Goal: Task Accomplishment & Management: Complete application form

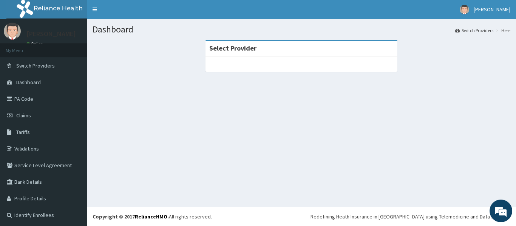
click at [267, 64] on div at bounding box center [301, 64] width 192 height 15
click at [260, 63] on div at bounding box center [301, 64] width 192 height 15
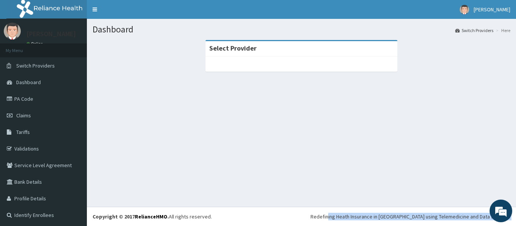
click at [260, 63] on div at bounding box center [301, 64] width 192 height 15
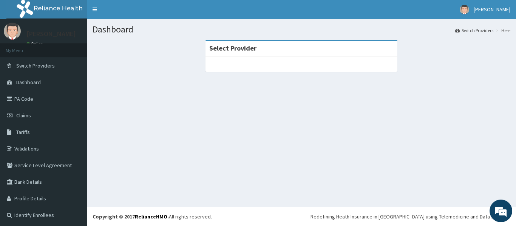
click at [185, 99] on section "Select Provider" at bounding box center [301, 81] width 429 height 94
click at [24, 113] on span "Claims" at bounding box center [23, 115] width 15 height 7
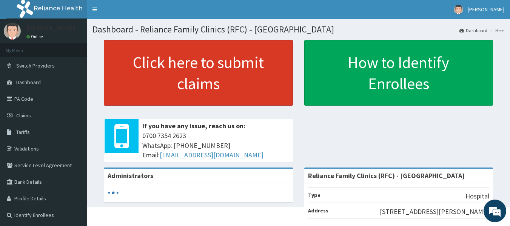
click at [237, 71] on link "Click here to submit claims" at bounding box center [198, 73] width 189 height 66
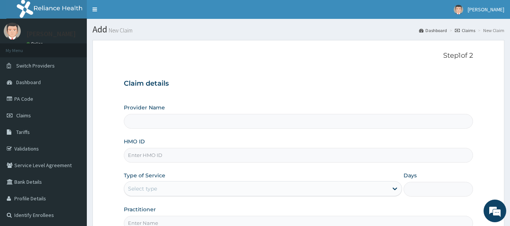
type input "Reliance Family Clinics (RFC) - Lekki"
click at [159, 158] on input "HMO ID" at bounding box center [299, 155] width 350 height 15
paste input "MAD/10019/A"
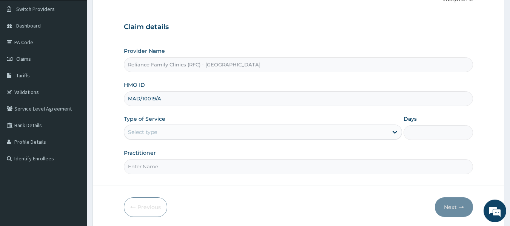
scroll to position [56, 0]
type input "MAD/10019/A"
click at [160, 164] on input "Practitioner" at bounding box center [299, 167] width 350 height 15
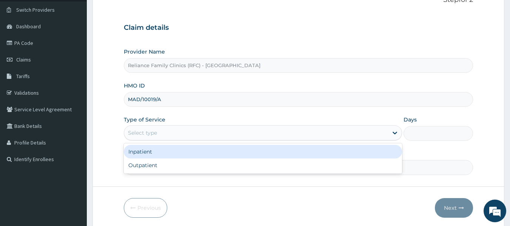
click at [146, 129] on div "Select type" at bounding box center [256, 133] width 264 height 12
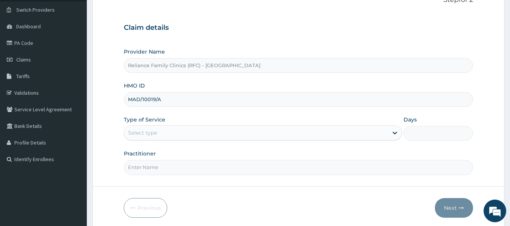
click at [146, 129] on div "Select type" at bounding box center [256, 133] width 264 height 12
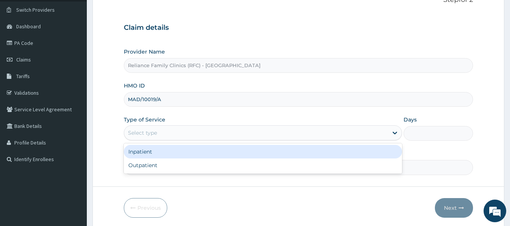
click at [146, 129] on div "Select type" at bounding box center [256, 133] width 264 height 12
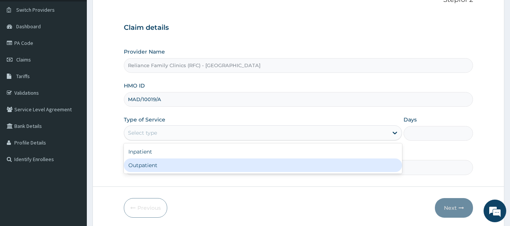
click at [140, 165] on div "Outpatient" at bounding box center [263, 166] width 278 height 14
type input "1"
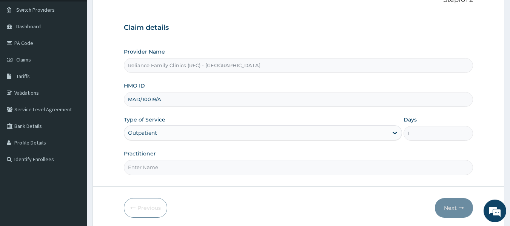
click at [147, 169] on input "Practitioner" at bounding box center [299, 167] width 350 height 15
type input "locum"
click at [449, 203] on button "Next" at bounding box center [454, 208] width 38 height 20
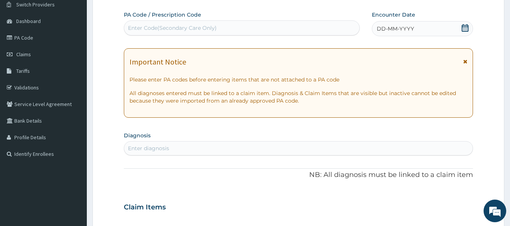
scroll to position [58, 0]
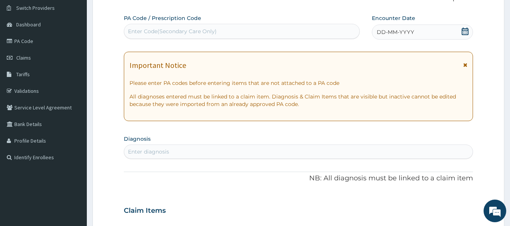
click at [164, 151] on div "Enter diagnosis" at bounding box center [148, 152] width 41 height 8
type input "knee pai"
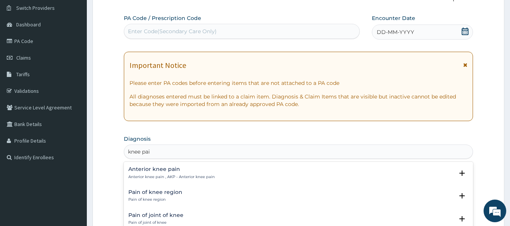
click at [161, 193] on h4 "Pain of knee region" at bounding box center [155, 193] width 54 height 6
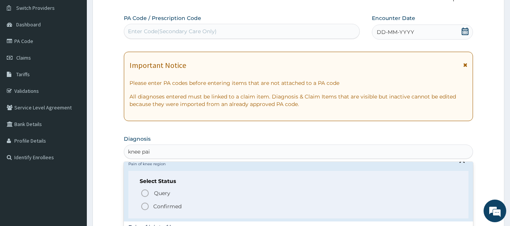
scroll to position [44, 0]
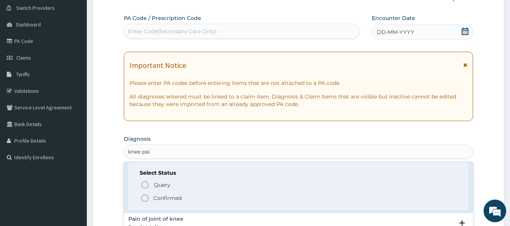
click at [181, 198] on p "Confirmed" at bounding box center [167, 199] width 28 height 8
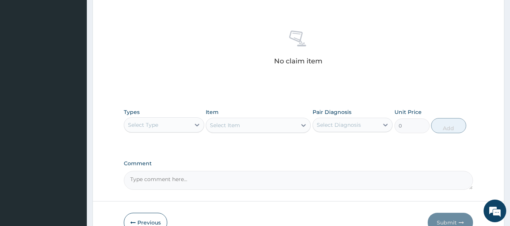
scroll to position [275, 0]
click at [199, 123] on icon at bounding box center [197, 126] width 8 height 8
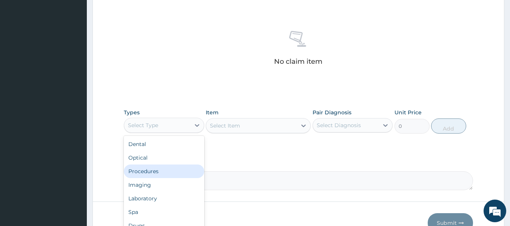
click at [173, 176] on div "Procedures" at bounding box center [164, 172] width 80 height 14
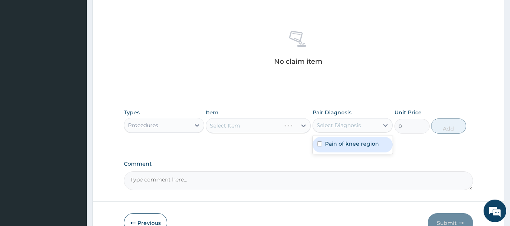
click at [336, 128] on div "Select Diagnosis" at bounding box center [339, 126] width 44 height 8
click at [341, 145] on label "Pain of knee region" at bounding box center [352, 144] width 54 height 8
checkbox input "true"
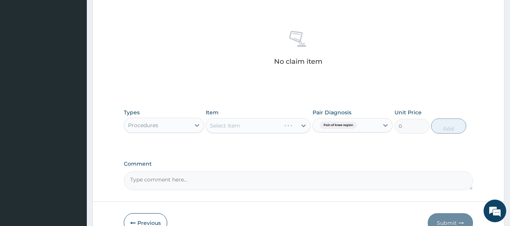
click at [286, 124] on div "Select Item" at bounding box center [258, 125] width 105 height 15
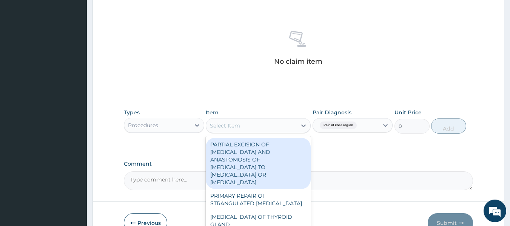
click at [286, 124] on div "Select Item" at bounding box center [251, 126] width 91 height 12
click at [247, 121] on div "Select Item" at bounding box center [251, 126] width 91 height 12
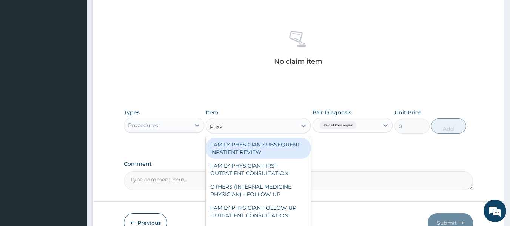
type input "physio"
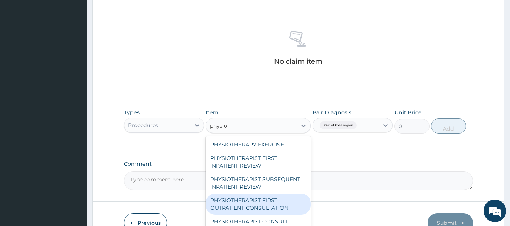
click at [266, 201] on div "PHYSIOTHERAPIST FIRST OUTPATIENT CONSULTATION" at bounding box center [258, 204] width 105 height 21
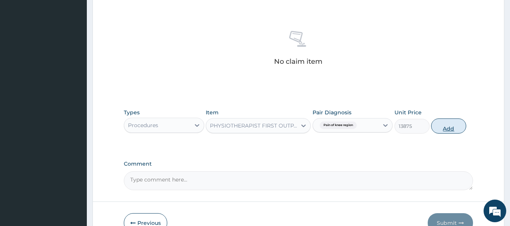
click at [457, 124] on button "Add" at bounding box center [448, 126] width 35 height 15
type input "0"
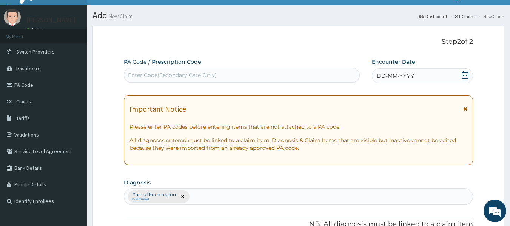
scroll to position [13, 0]
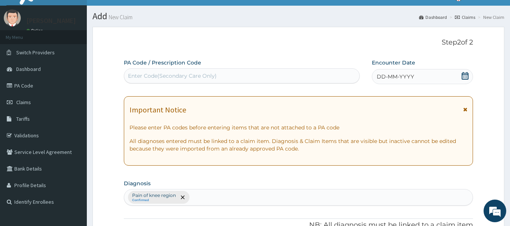
click at [386, 76] on span "DD-MM-YYYY" at bounding box center [395, 77] width 37 height 8
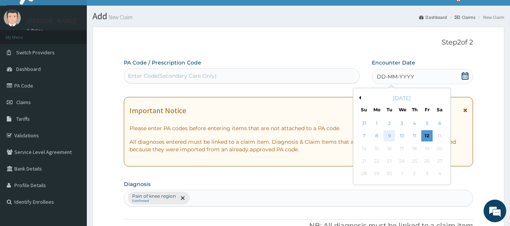
click at [391, 134] on div "9" at bounding box center [389, 136] width 11 height 11
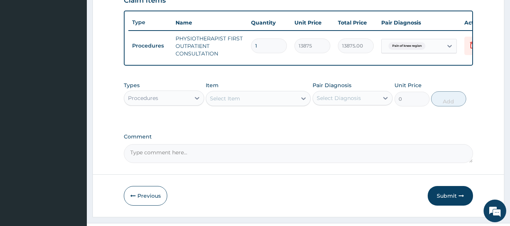
scroll to position [292, 0]
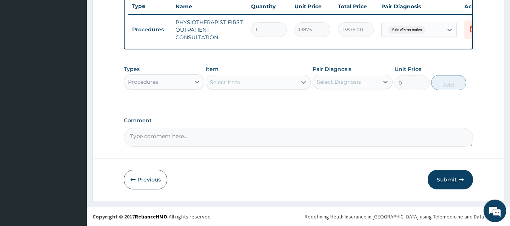
click at [455, 183] on button "Submit" at bounding box center [450, 180] width 45 height 20
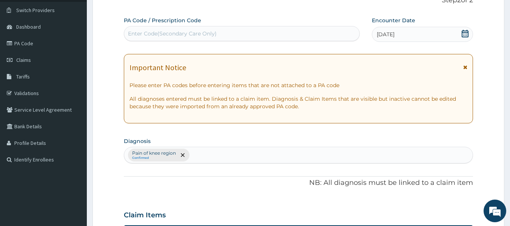
scroll to position [0, 0]
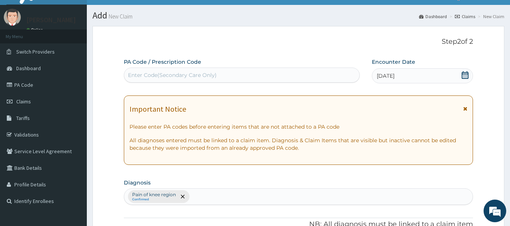
click at [437, 122] on div "Important Notice Please enter PA codes before entering items that are not attac…" at bounding box center [299, 131] width 350 height 70
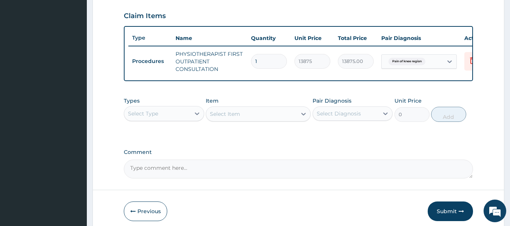
scroll to position [292, 0]
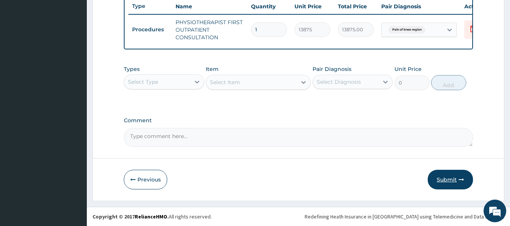
click at [453, 173] on button "Submit" at bounding box center [450, 180] width 45 height 20
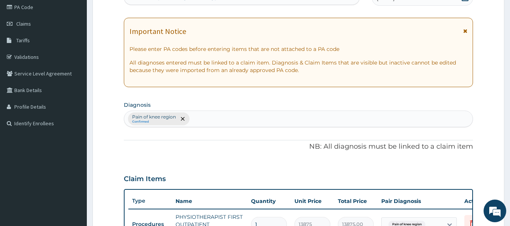
scroll to position [0, 0]
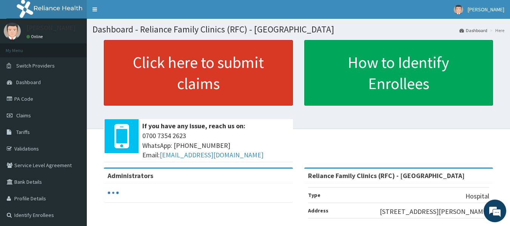
click at [189, 54] on link "Click here to submit claims" at bounding box center [198, 73] width 189 height 66
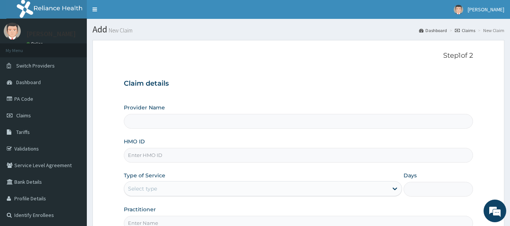
type input "Reliance Family Clinics (RFC) - [GEOGRAPHIC_DATA]"
click at [142, 155] on input "HMO ID" at bounding box center [299, 155] width 350 height 15
paste input "TIE/10017/D"
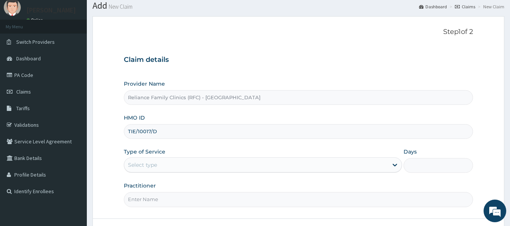
scroll to position [28, 0]
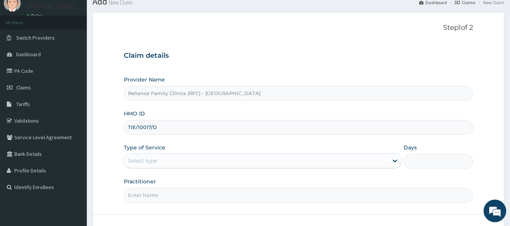
type input "TIE/10017/D"
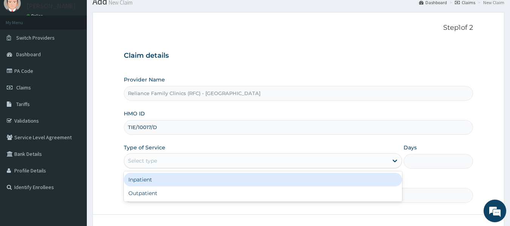
click at [163, 190] on div "Outpatient" at bounding box center [263, 194] width 278 height 14
type input "1"
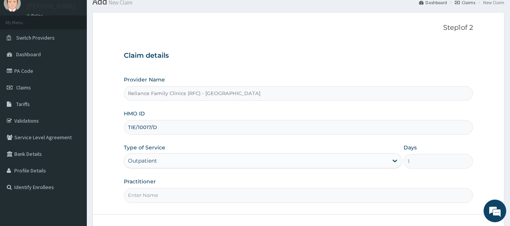
click at [170, 195] on input "Practitioner" at bounding box center [299, 195] width 350 height 15
type input "locum"
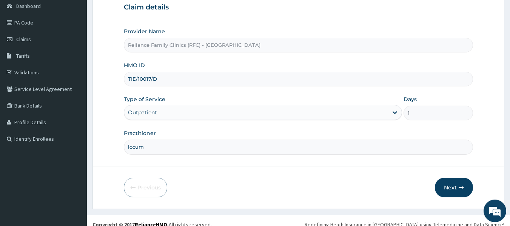
scroll to position [84, 0]
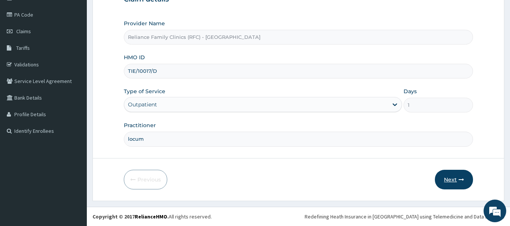
click at [449, 178] on button "Next" at bounding box center [454, 180] width 38 height 20
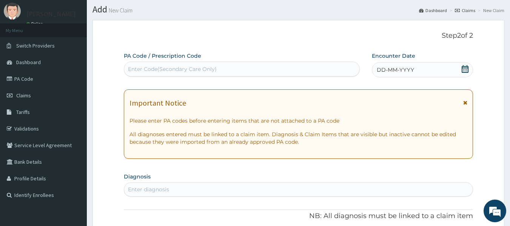
scroll to position [19, 0]
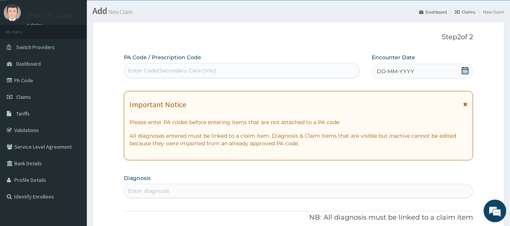
click at [159, 189] on div "Enter diagnosis" at bounding box center [148, 191] width 41 height 8
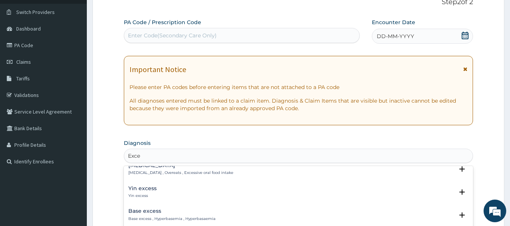
scroll to position [0, 0]
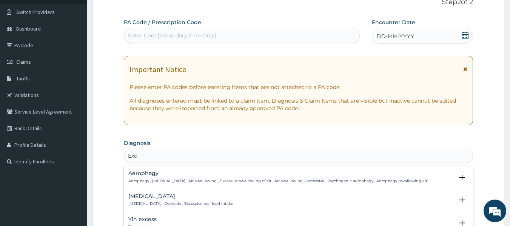
type input "Exc"
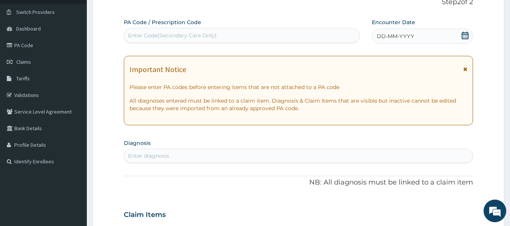
click at [162, 152] on div "Enter diagnosis" at bounding box center [148, 156] width 41 height 8
type input "exacerbation of"
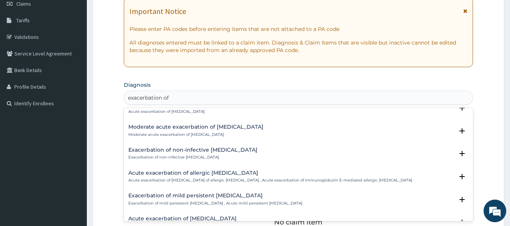
scroll to position [265, 0]
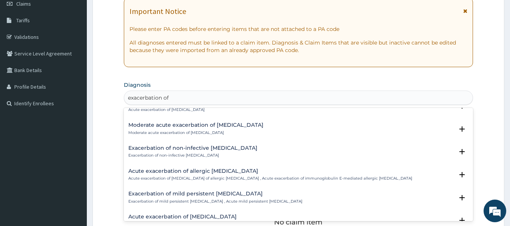
click at [262, 177] on p "Acute exacerbation of extrinsic asthma , Acute exacerbation of allergic asthma …" at bounding box center [270, 178] width 284 height 5
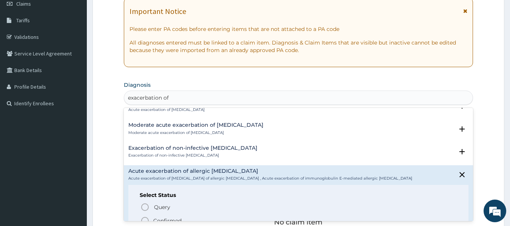
click at [306, 150] on div "Exacerbation of non-infective colitis Exacerbation of non-infective colitis" at bounding box center [298, 151] width 341 height 13
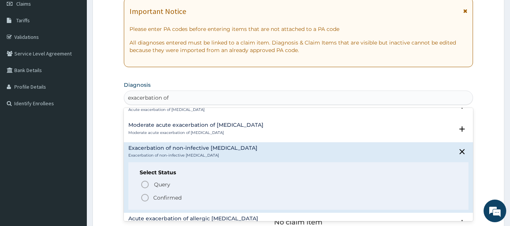
click at [303, 128] on div "Moderate acute exacerbation of asthma Moderate acute exacerbation of asthma" at bounding box center [298, 128] width 341 height 13
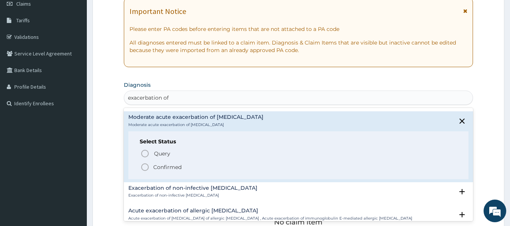
scroll to position [273, 0]
click at [178, 169] on p "Confirmed" at bounding box center [167, 168] width 28 height 8
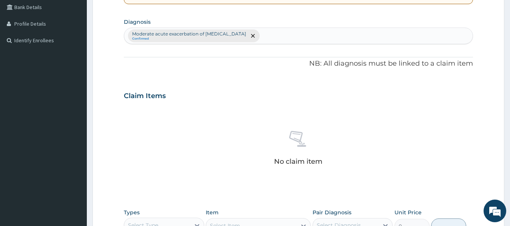
scroll to position [173, 0]
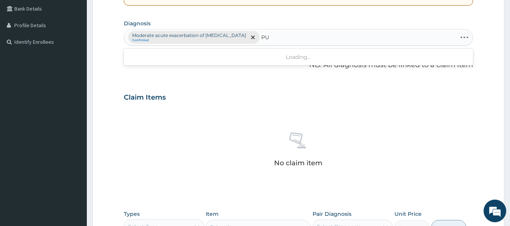
type input "P"
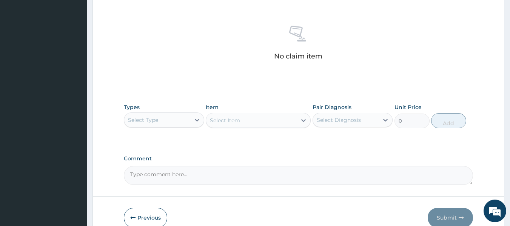
scroll to position [281, 0]
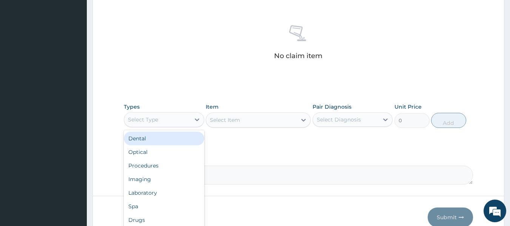
click at [159, 166] on div "Procedures" at bounding box center [164, 166] width 80 height 14
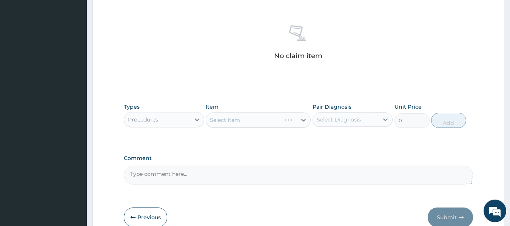
click at [288, 117] on div "Select Item" at bounding box center [258, 120] width 105 height 15
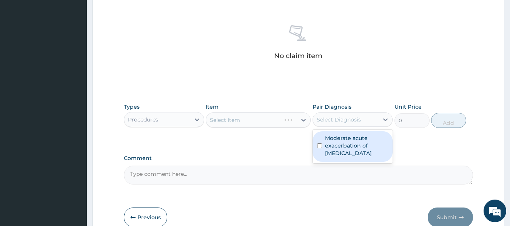
click at [280, 118] on div "Select Item" at bounding box center [258, 120] width 105 height 15
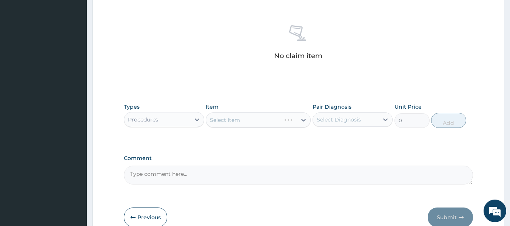
click at [285, 125] on div "Select Item" at bounding box center [258, 120] width 105 height 15
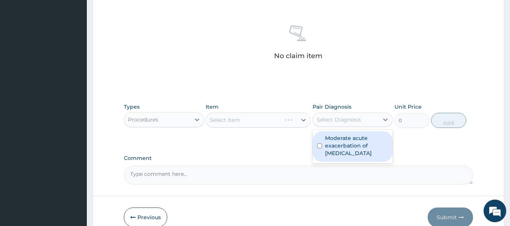
click at [367, 148] on label "Moderate acute exacerbation of asthma" at bounding box center [356, 145] width 63 height 23
checkbox input "true"
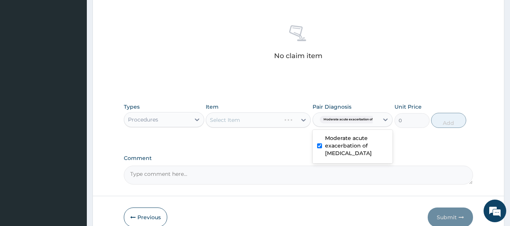
click at [273, 116] on div "Select Item" at bounding box center [258, 120] width 105 height 15
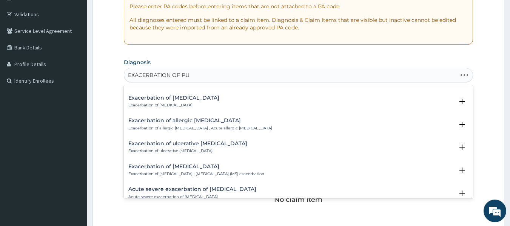
scroll to position [0, 0]
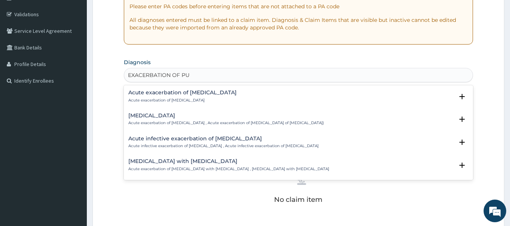
type input "EXACERBATION OF PU"
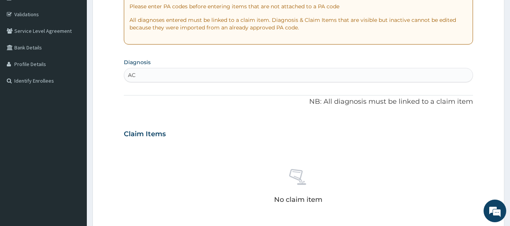
type input "A"
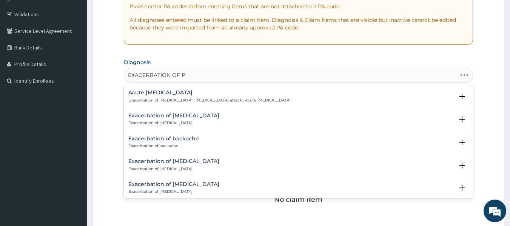
type input "EXACERBATION OF PU"
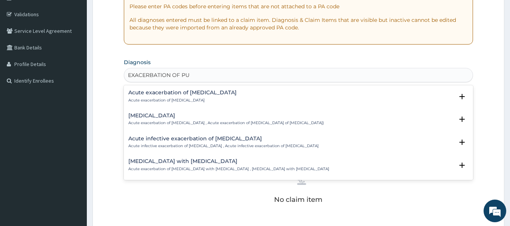
click at [217, 95] on h4 "Acute exacerbation of idiopathic pulmonary fibrosis" at bounding box center [182, 93] width 108 height 6
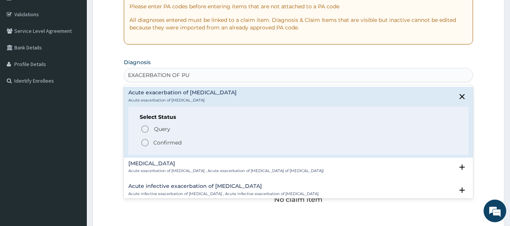
click at [188, 145] on span "Confirmed" at bounding box center [299, 142] width 317 height 9
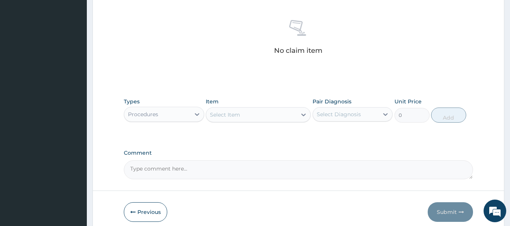
scroll to position [295, 0]
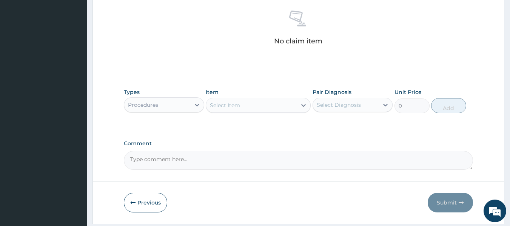
click at [238, 162] on textarea "Comment" at bounding box center [299, 160] width 350 height 19
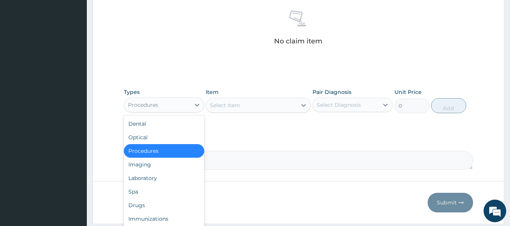
click at [163, 153] on div "Procedures" at bounding box center [164, 151] width 80 height 14
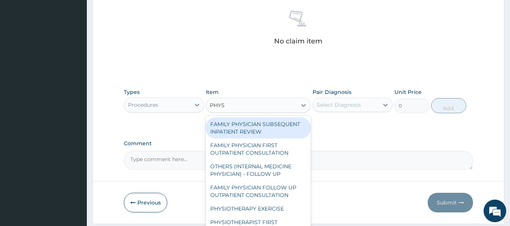
type input "PHYSI"
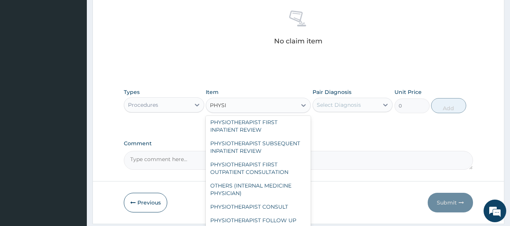
scroll to position [99, 0]
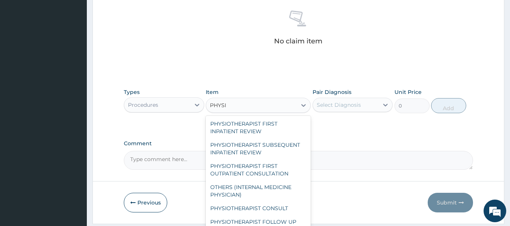
click at [274, 168] on div "PHYSIOTHERAPIST FIRST OUTPATIENT CONSULTATION" at bounding box center [258, 169] width 105 height 21
type input "13875"
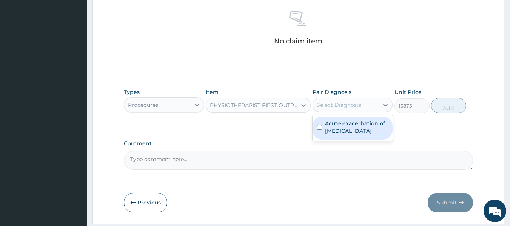
click at [358, 130] on label "Acute exacerbation of idiopathic pulmonary fibrosis" at bounding box center [356, 127] width 63 height 15
checkbox input "true"
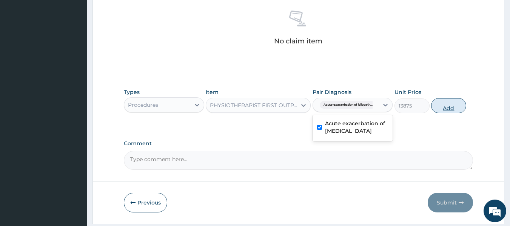
click at [449, 106] on button "Add" at bounding box center [448, 105] width 35 height 15
type input "0"
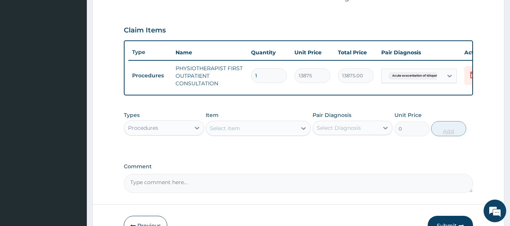
scroll to position [259, 0]
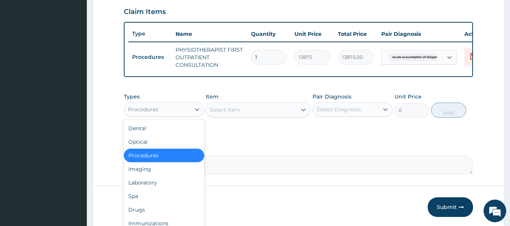
click at [153, 213] on div "Drugs" at bounding box center [164, 210] width 80 height 14
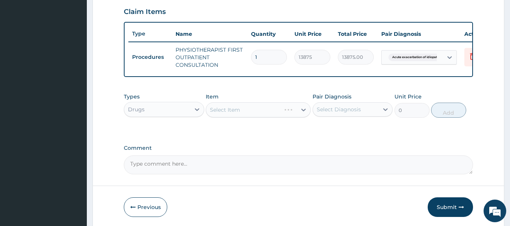
click at [273, 116] on div "Select Item" at bounding box center [258, 109] width 105 height 15
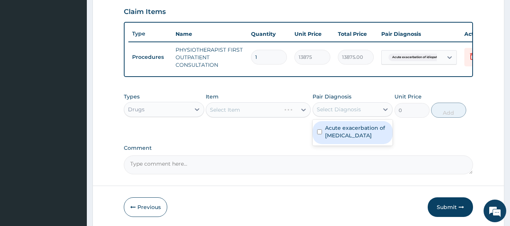
click at [369, 139] on label "Acute exacerbation of idiopathic pulmonary fibrosis" at bounding box center [356, 131] width 63 height 15
checkbox input "true"
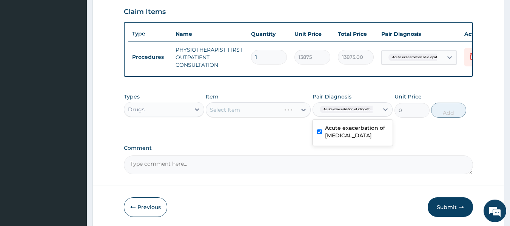
click at [274, 113] on div "Select Item" at bounding box center [258, 109] width 105 height 15
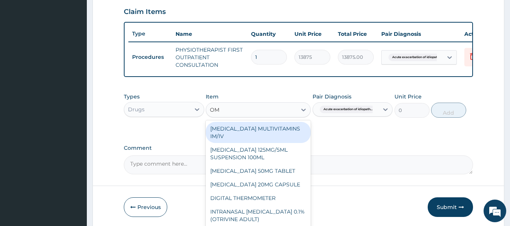
type input "OME"
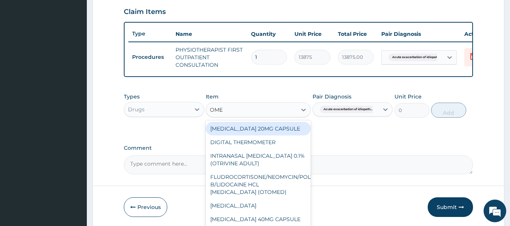
click at [270, 127] on div "OMEPRAZOLE 20MG CAPSULE" at bounding box center [258, 129] width 105 height 14
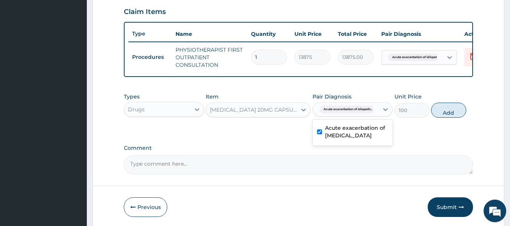
click at [443, 150] on label "Comment" at bounding box center [299, 148] width 350 height 6
click at [443, 156] on textarea "Comment" at bounding box center [299, 165] width 350 height 19
click at [448, 116] on button "Add" at bounding box center [448, 110] width 35 height 15
type input "0"
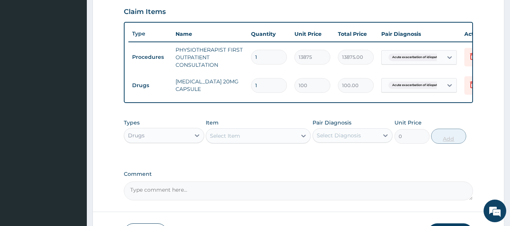
type input "0.00"
type input "5"
type input "500.00"
type input "5"
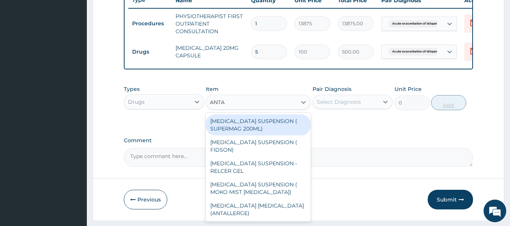
scroll to position [292, 0]
type input "ANTA"
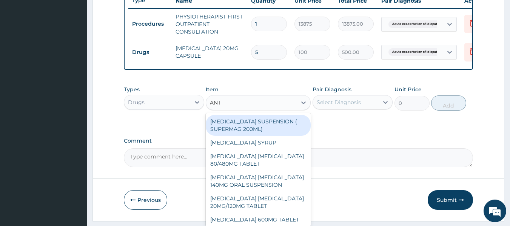
type input "ANTA"
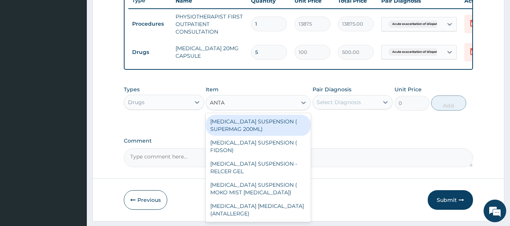
click at [285, 148] on div "ANTACID SUSPENSION ( FIDSON)" at bounding box center [258, 146] width 105 height 21
type input "1248"
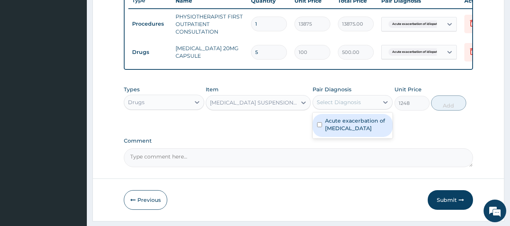
click at [364, 132] on label "Acute exacerbation of idiopathic pulmonary fibrosis" at bounding box center [356, 124] width 63 height 15
checkbox input "true"
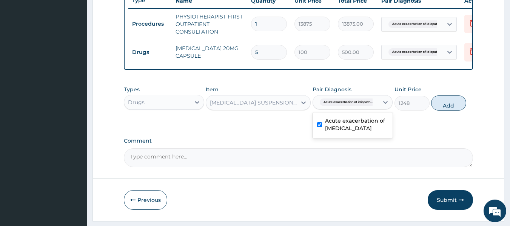
click at [447, 108] on button "Add" at bounding box center [448, 103] width 35 height 15
type input "0"
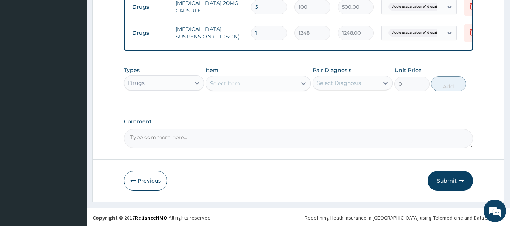
scroll to position [338, 0]
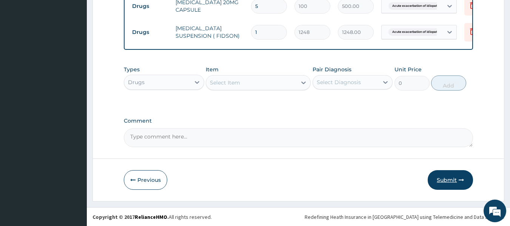
click at [447, 182] on button "Submit" at bounding box center [450, 180] width 45 height 20
click at [452, 190] on button "Submit" at bounding box center [450, 180] width 45 height 20
click at [447, 187] on button "Submit" at bounding box center [450, 180] width 45 height 20
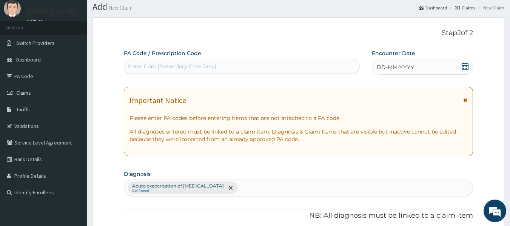
scroll to position [0, 0]
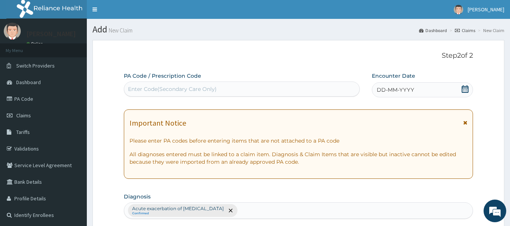
click at [400, 87] on span "DD-MM-YYYY" at bounding box center [395, 90] width 37 height 8
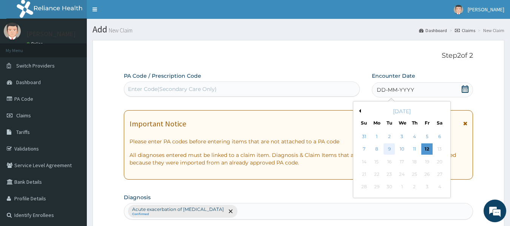
click at [389, 149] on div "9" at bounding box center [389, 149] width 11 height 11
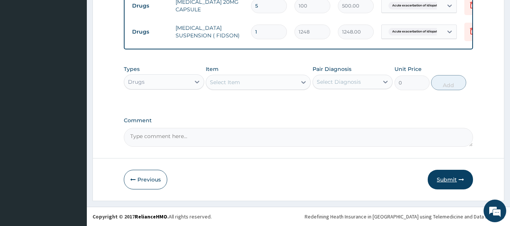
click at [442, 179] on button "Submit" at bounding box center [450, 180] width 45 height 20
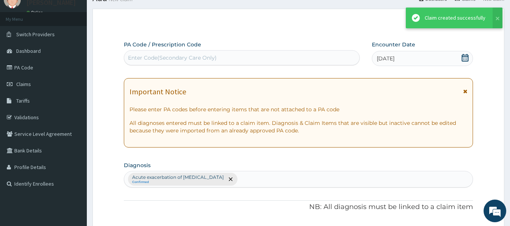
scroll to position [345, 0]
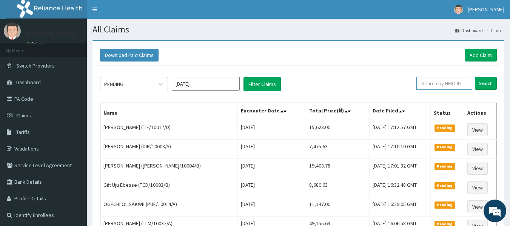
click at [434, 80] on input "text" at bounding box center [445, 83] width 56 height 13
paste input "TIE/10017/D"
type input "TIE/10017/D"
click at [484, 82] on input "Search" at bounding box center [486, 83] width 22 height 13
